Goal: Find specific page/section: Find specific page/section

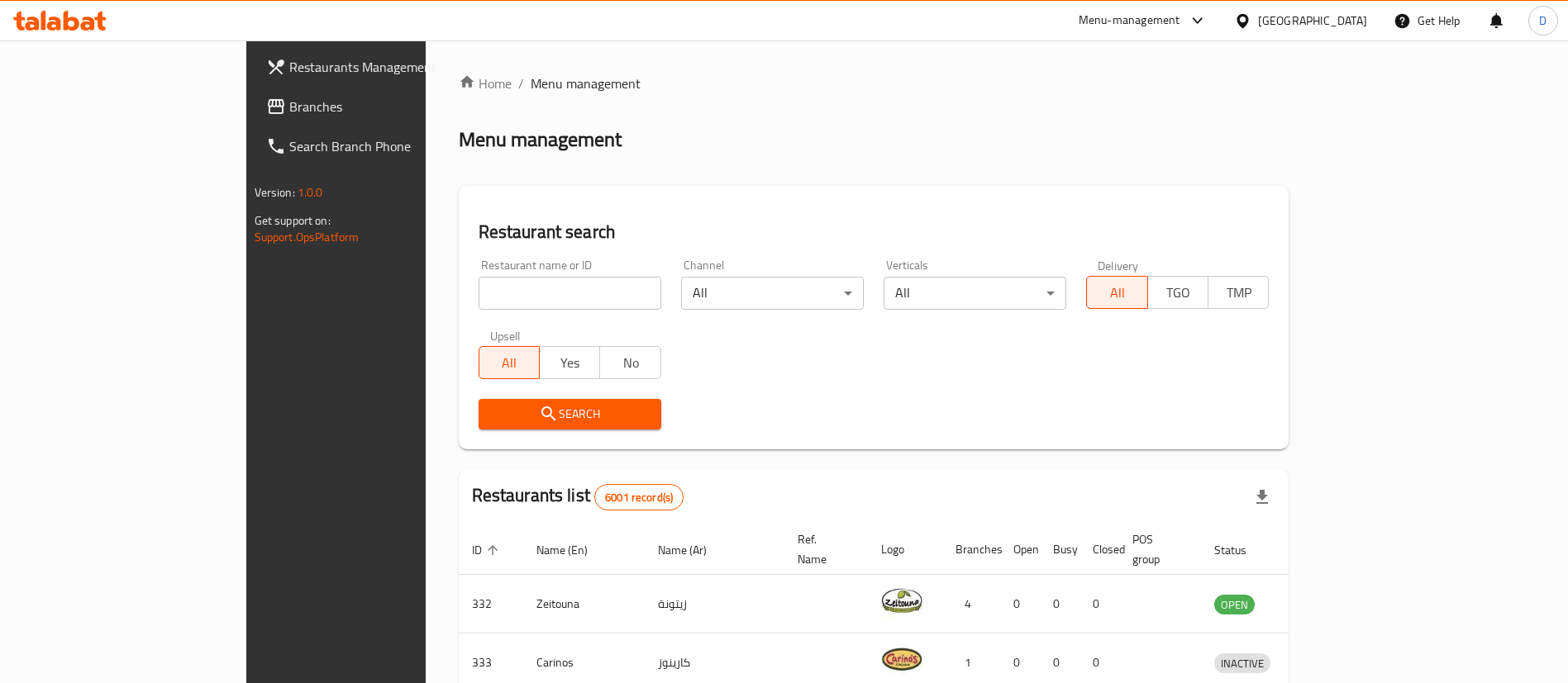
click at [872, 204] on div "Restaurant search Restaurant name or ID Restaurant name or ID Channel All ​ Ver…" at bounding box center [874, 318] width 831 height 264
click at [479, 296] on input "search" at bounding box center [570, 293] width 183 height 33
type input "Healthy Calorie"
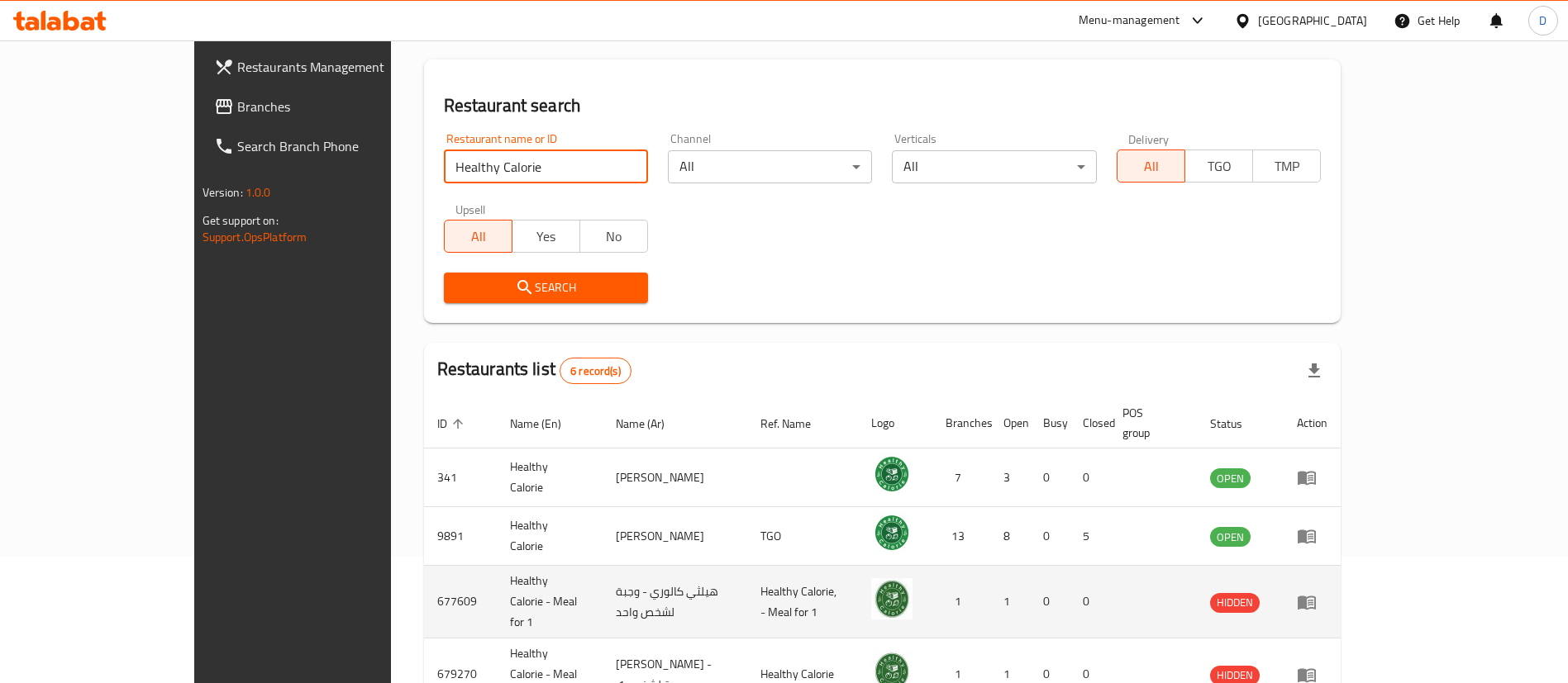
scroll to position [248, 0]
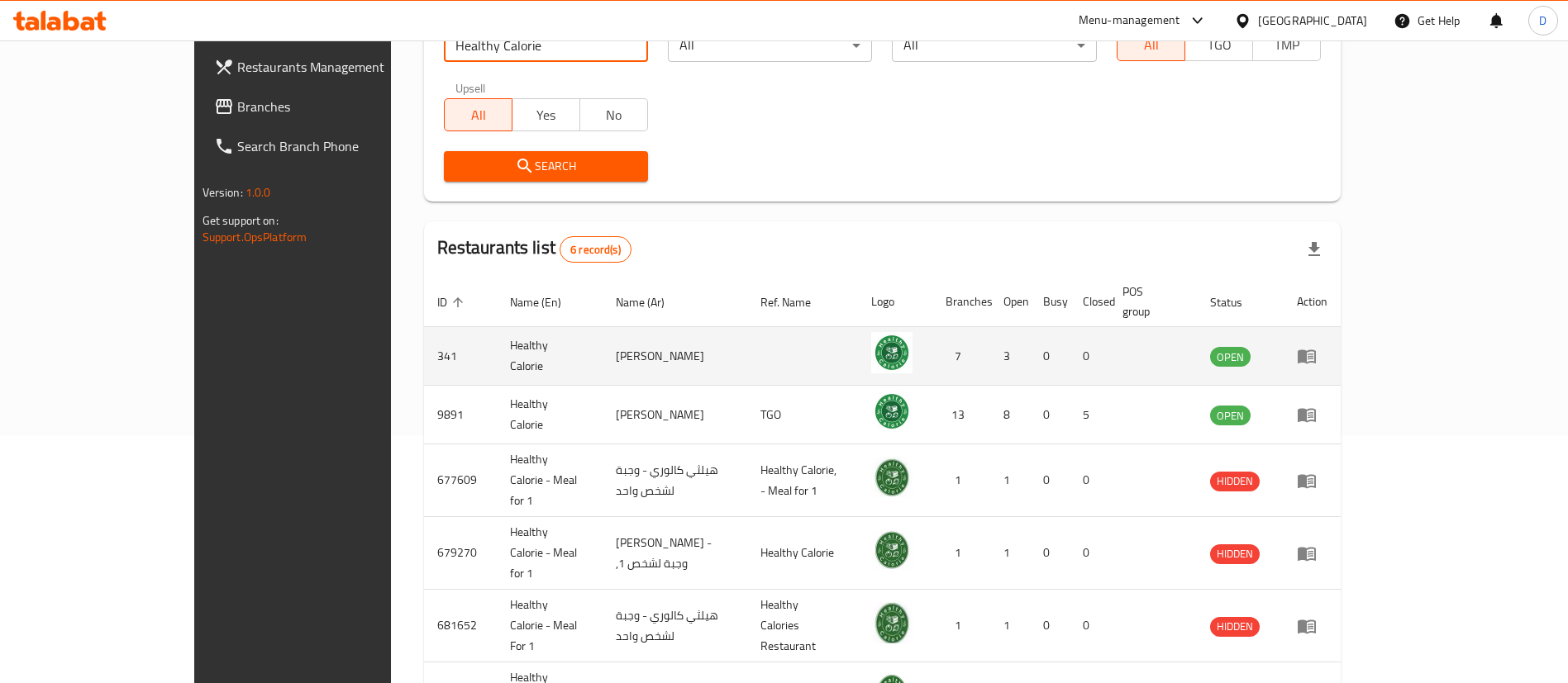
click at [1316, 350] on icon "enhanced table" at bounding box center [1306, 357] width 18 height 14
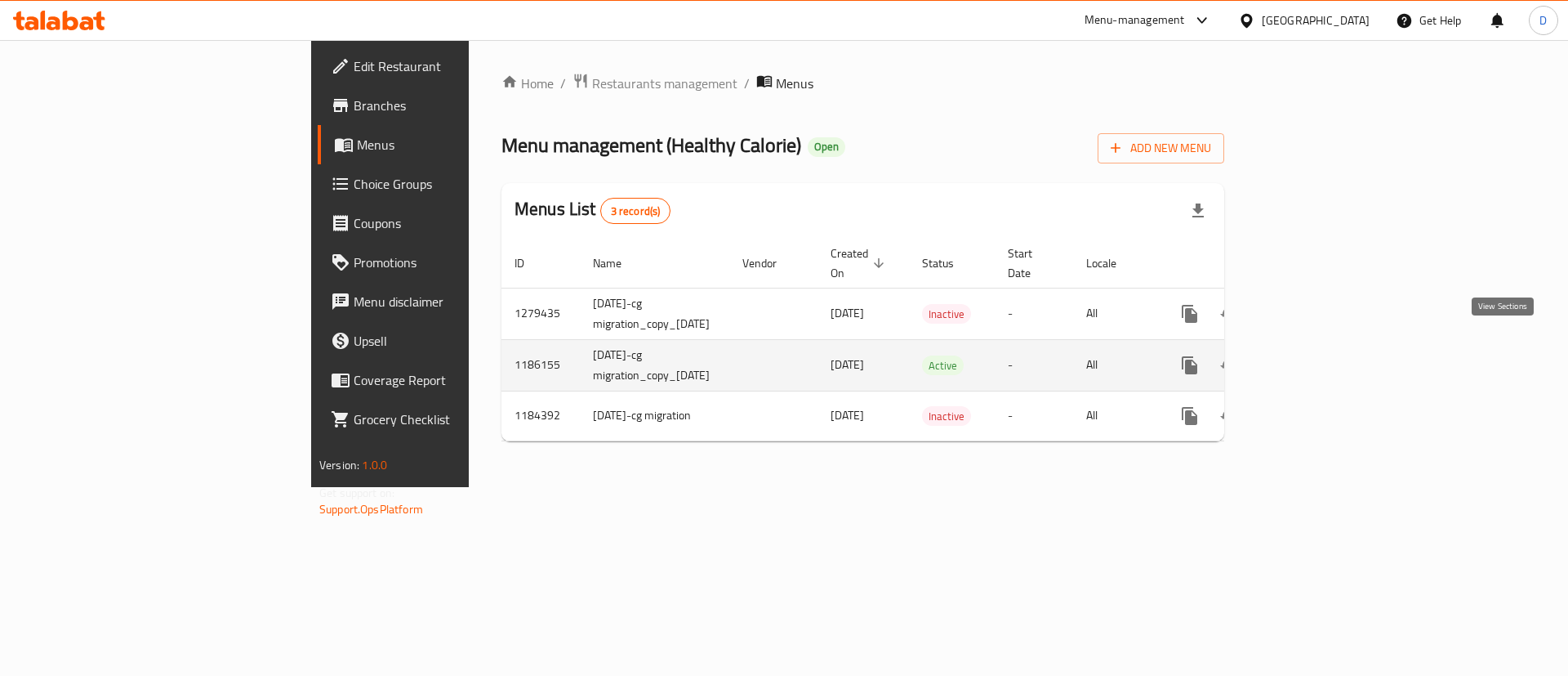
click at [1318, 356] on icon "enhanced table" at bounding box center [1307, 365] width 20 height 20
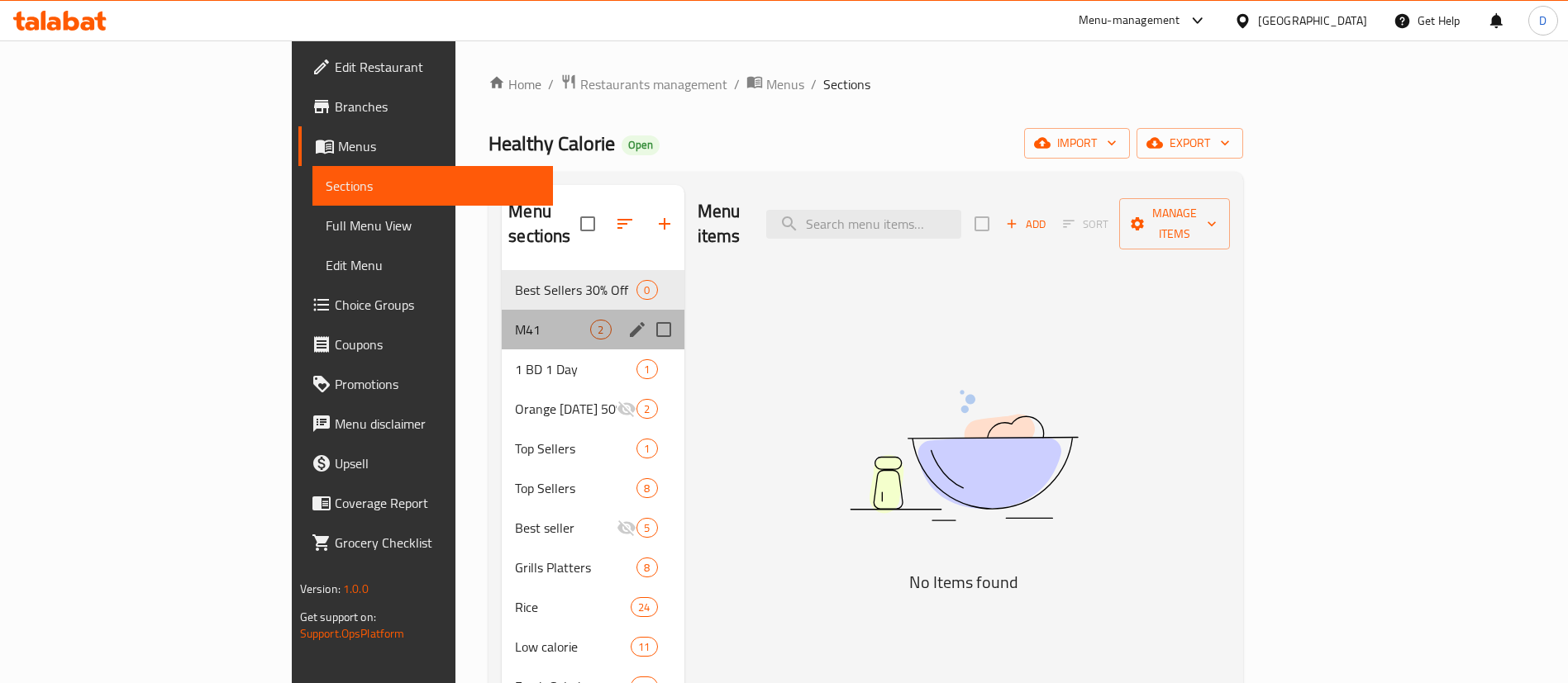
click at [501, 317] on div "M41 2" at bounding box center [592, 330] width 182 height 40
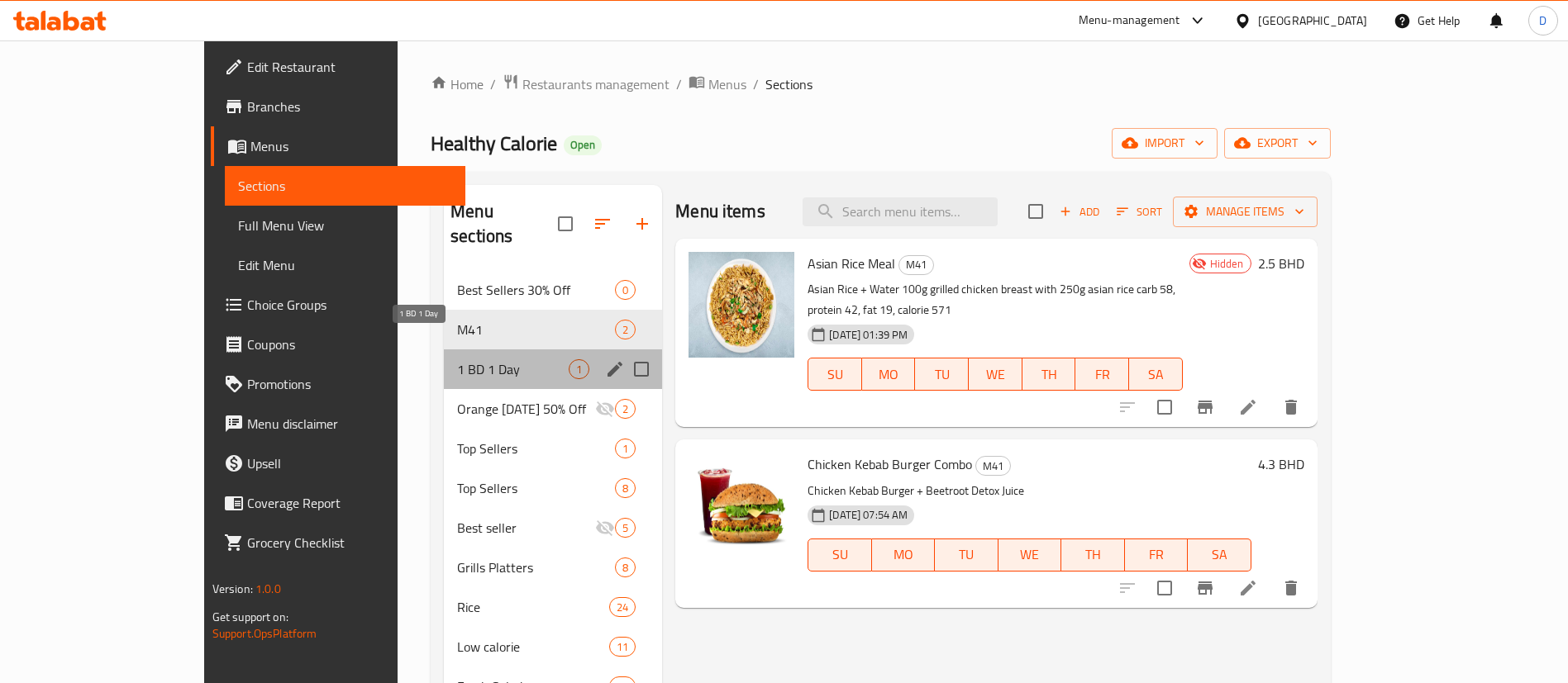
click at [457, 359] on span "1 BD 1 Day" at bounding box center [513, 369] width 111 height 20
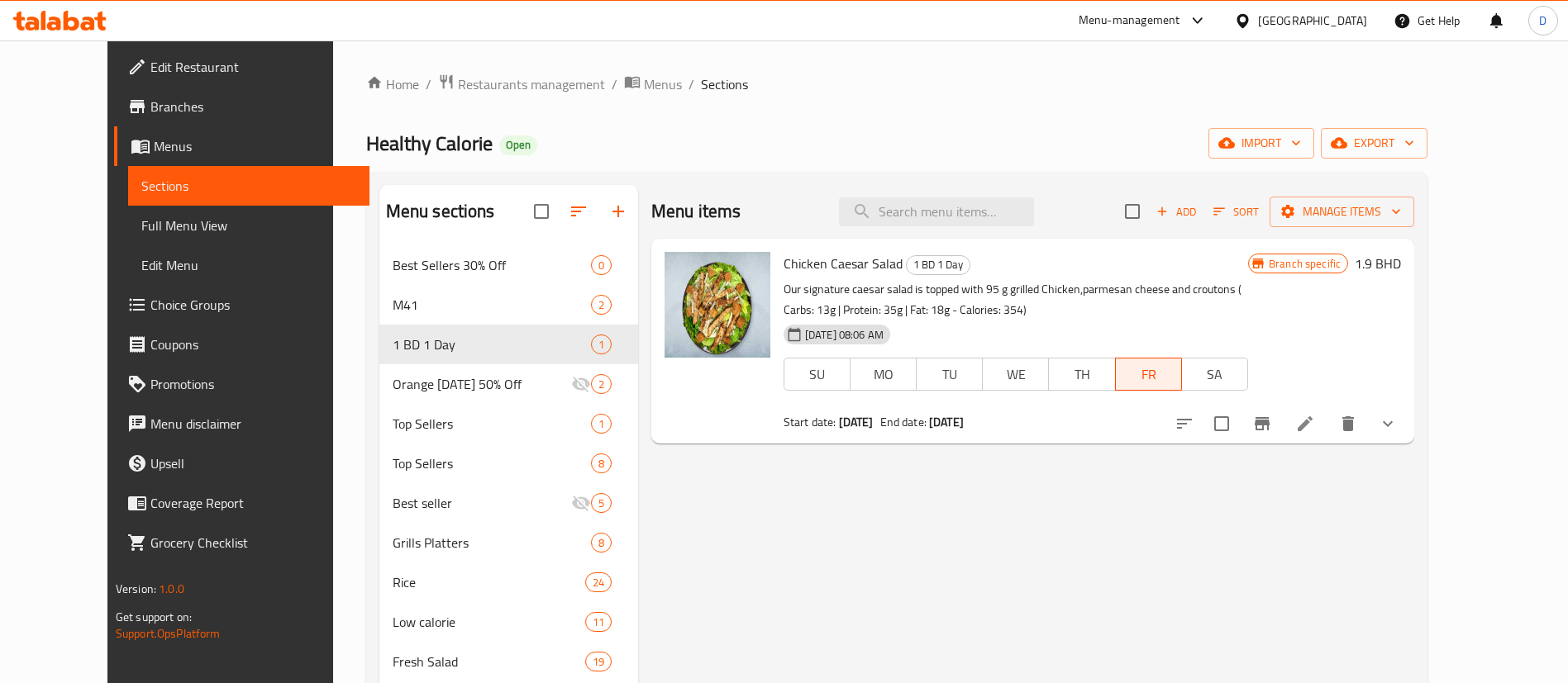
click at [151, 104] on span "Branches" at bounding box center [253, 106] width 205 height 20
